Goal: Find contact information

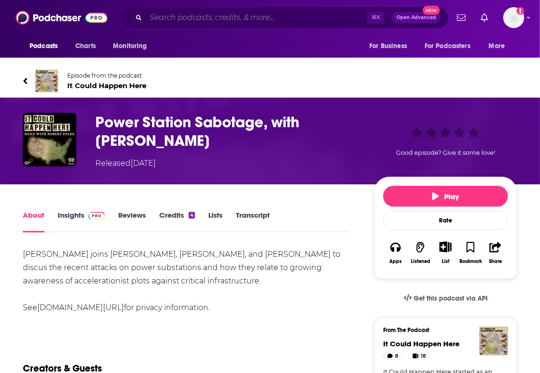
click at [194, 21] on input "Search podcasts, credits, & more..." at bounding box center [256, 17] width 221 height 15
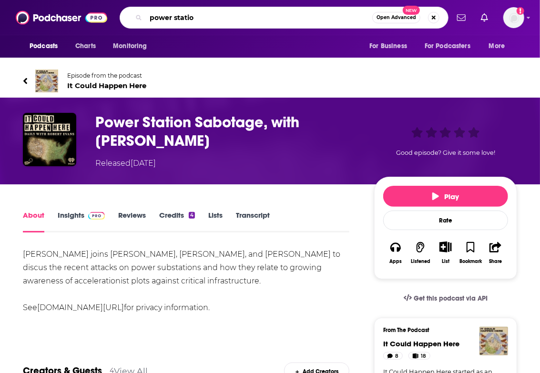
type input "power station"
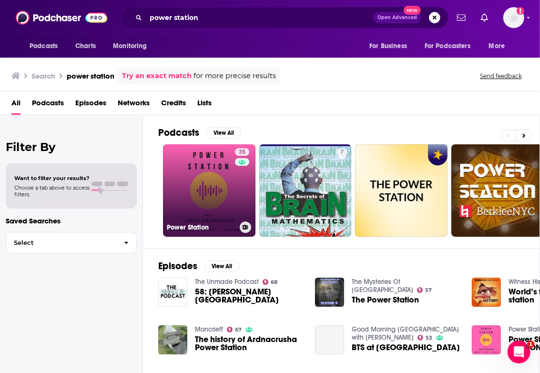
click at [197, 184] on link "35 Power Station" at bounding box center [209, 191] width 93 height 93
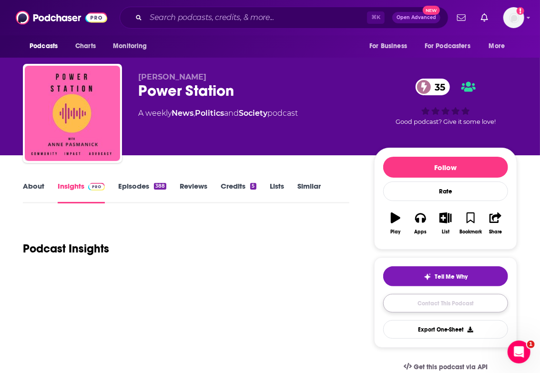
click at [435, 305] on link "Contact This Podcast" at bounding box center [445, 303] width 125 height 19
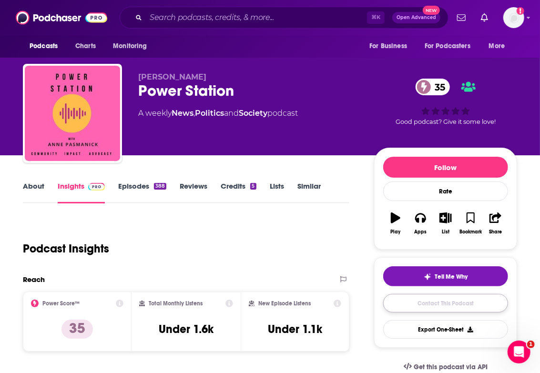
click at [429, 299] on link "Contact This Podcast" at bounding box center [445, 303] width 125 height 19
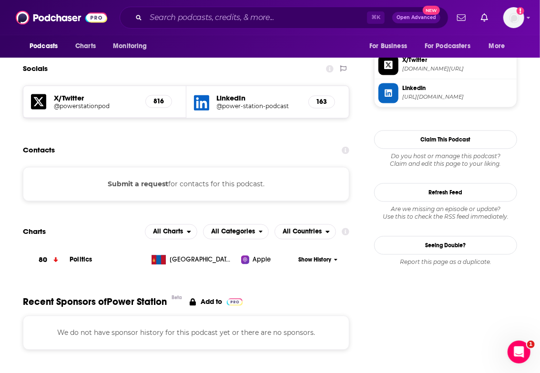
scroll to position [824, 0]
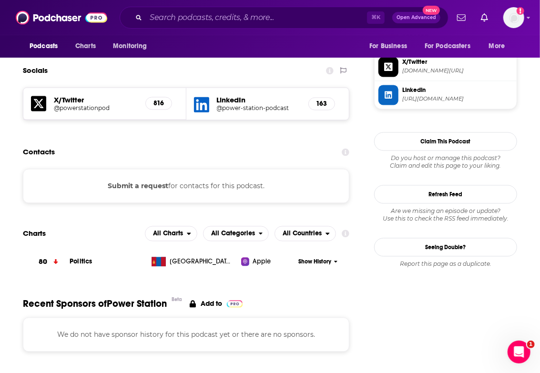
click at [174, 169] on div "Submit a request for contacts for this podcast." at bounding box center [186, 186] width 327 height 34
